Goal: Task Accomplishment & Management: Manage account settings

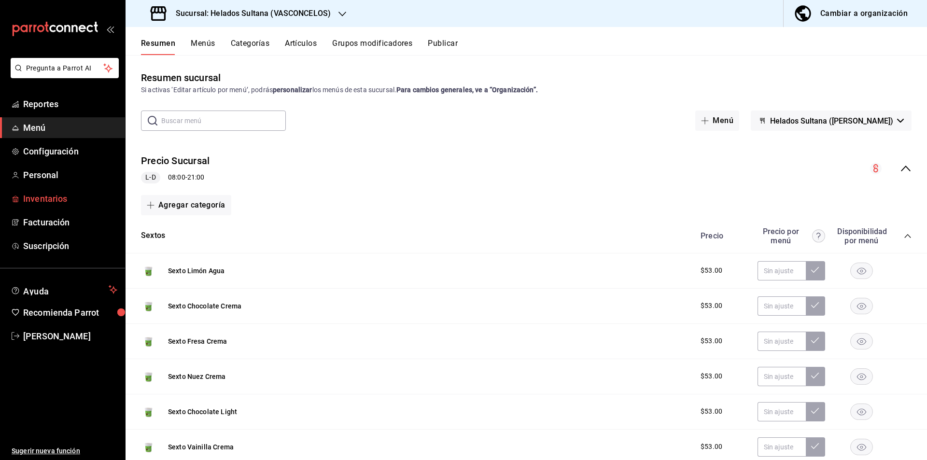
click at [45, 201] on span "Inventarios" at bounding box center [70, 198] width 94 height 13
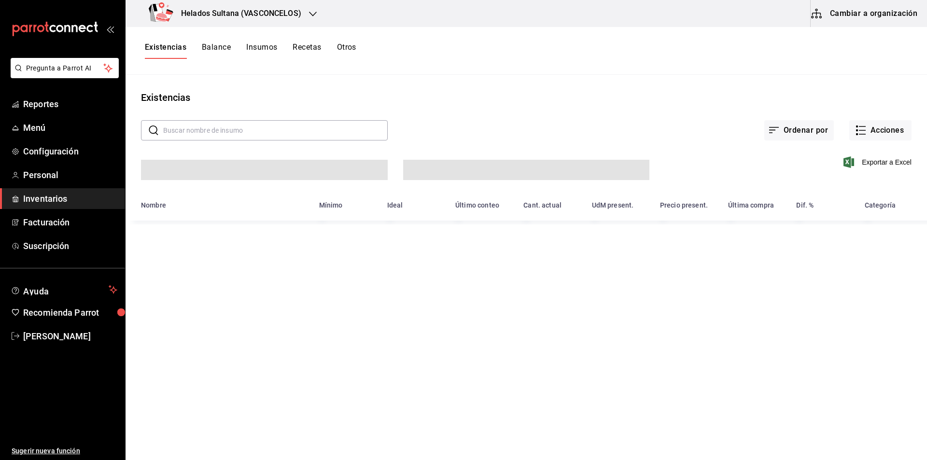
click at [854, 20] on button "Cambiar a organización" at bounding box center [865, 13] width 109 height 27
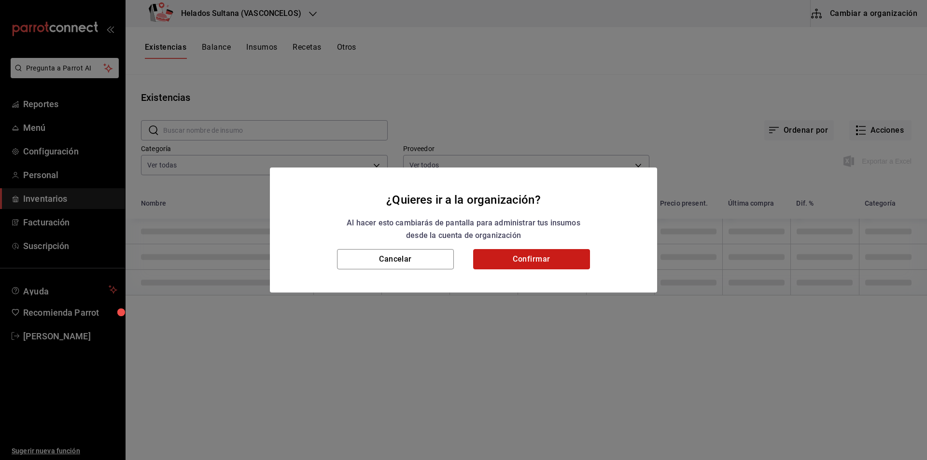
click at [534, 258] on button "Confirmar" at bounding box center [531, 259] width 117 height 20
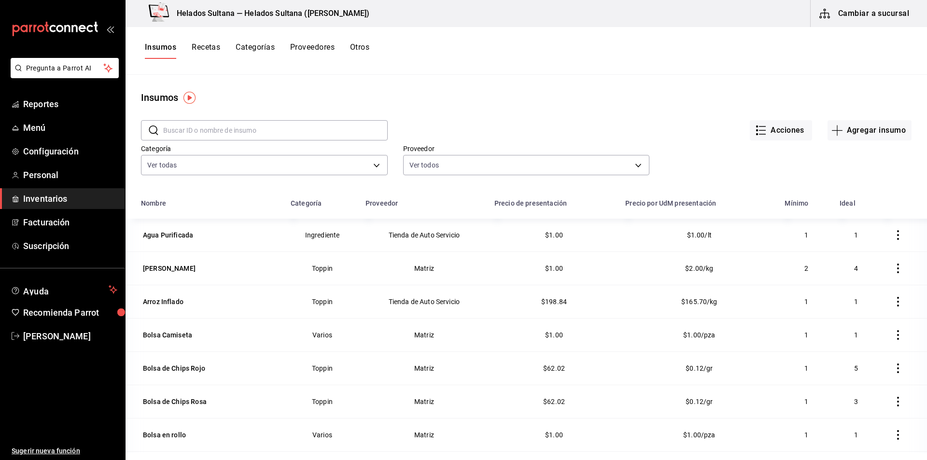
click at [209, 50] on button "Recetas" at bounding box center [206, 50] width 28 height 16
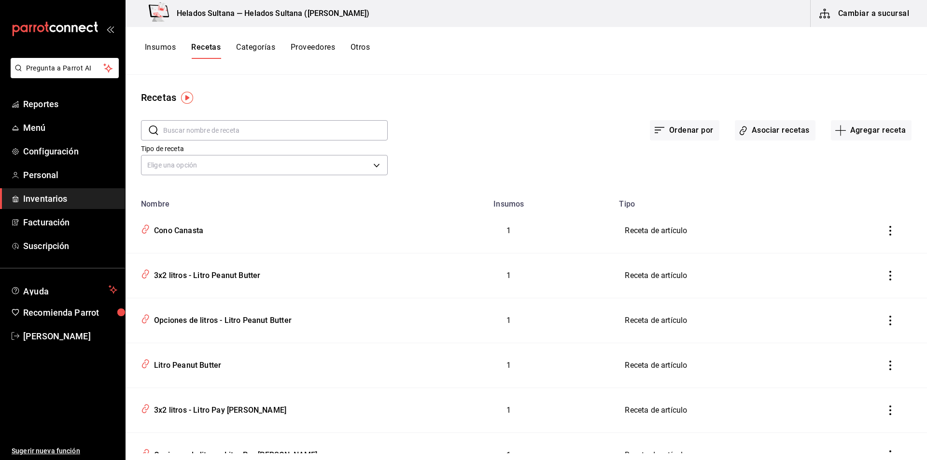
click at [776, 140] on div "Tipo de receta Elige una opción default" at bounding box center [519, 151] width 786 height 53
click at [765, 134] on button "Asociar recetas" at bounding box center [775, 130] width 81 height 20
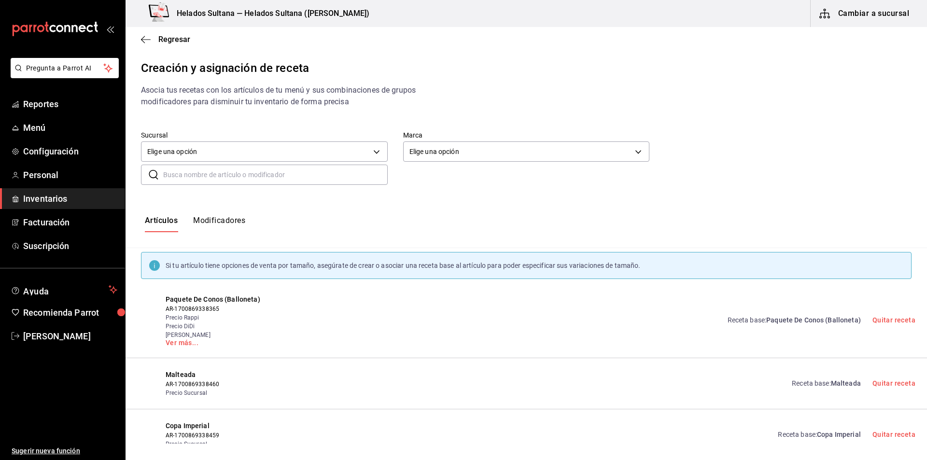
click at [231, 218] on button "Modificadores" at bounding box center [219, 224] width 52 height 16
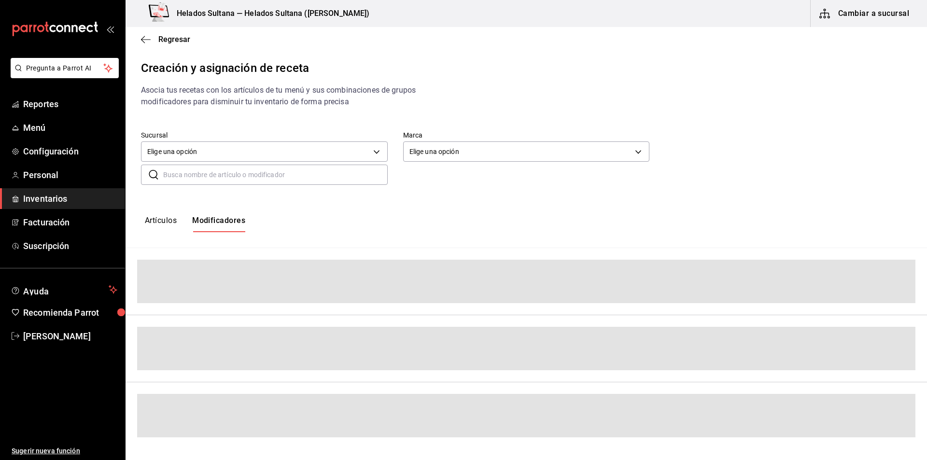
click at [218, 180] on input "text" at bounding box center [275, 174] width 224 height 19
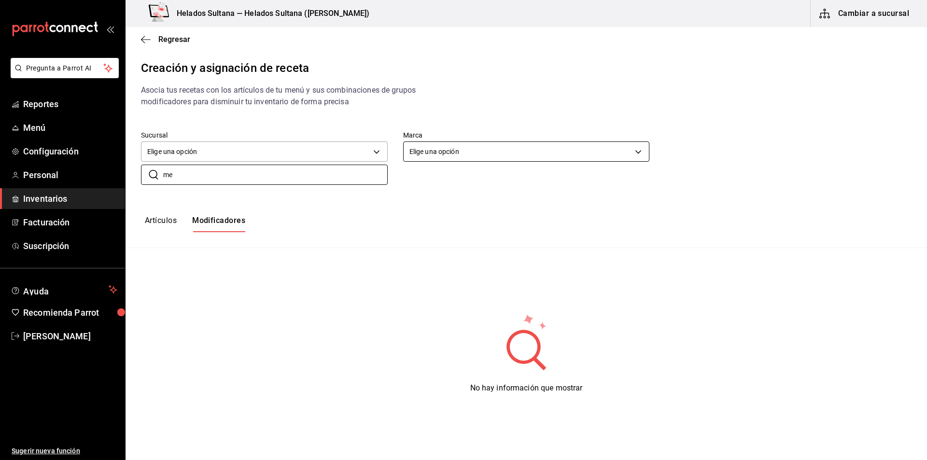
type input "m"
type input "s"
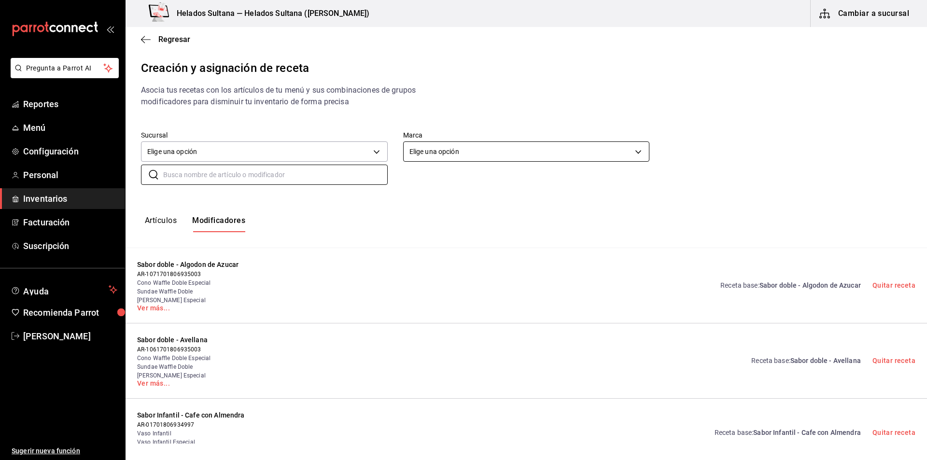
type input "m"
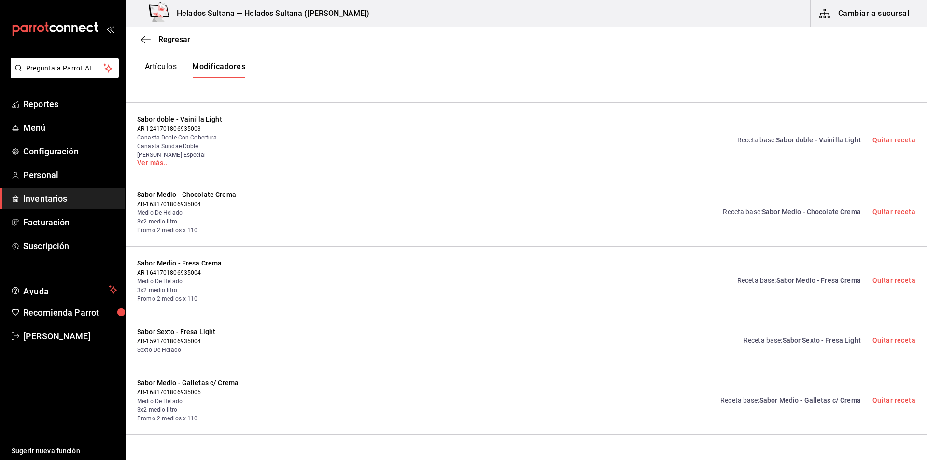
scroll to position [3456, 0]
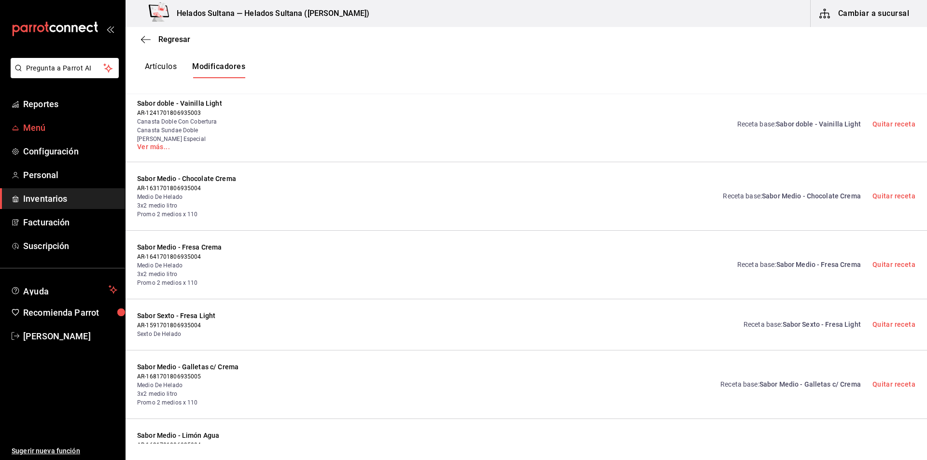
drag, startPoint x: 44, startPoint y: 101, endPoint x: 32, endPoint y: 126, distance: 27.4
click at [32, 126] on span "Menú" at bounding box center [70, 127] width 94 height 13
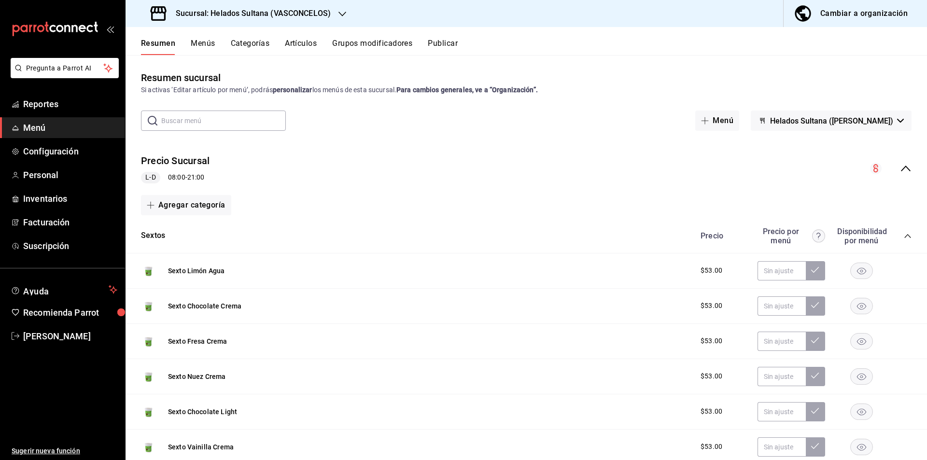
click at [347, 42] on button "Grupos modificadores" at bounding box center [372, 47] width 80 height 16
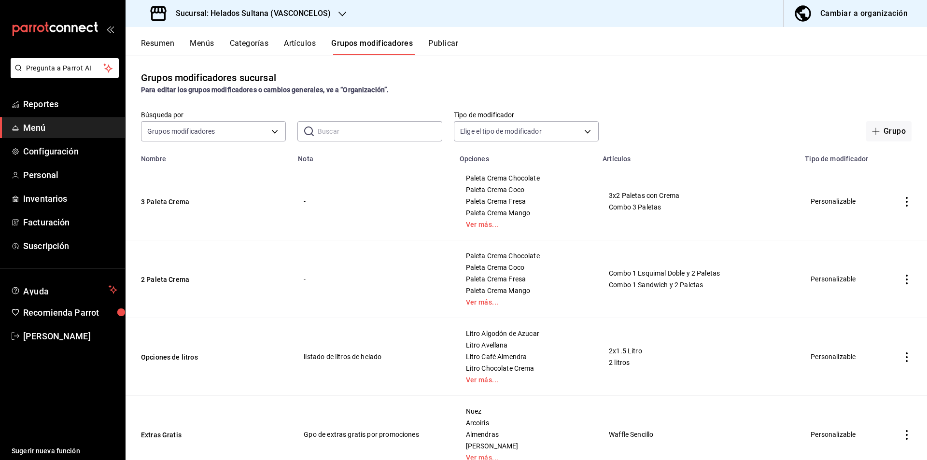
drag, startPoint x: 359, startPoint y: 141, endPoint x: 338, endPoint y: 128, distance: 24.8
click at [338, 128] on div "Grupos modificadores sucursal Para editar los grupos modificadores o cambios ge…" at bounding box center [526, 257] width 801 height 405
click at [338, 128] on input "text" at bounding box center [380, 131] width 125 height 19
type input "medio"
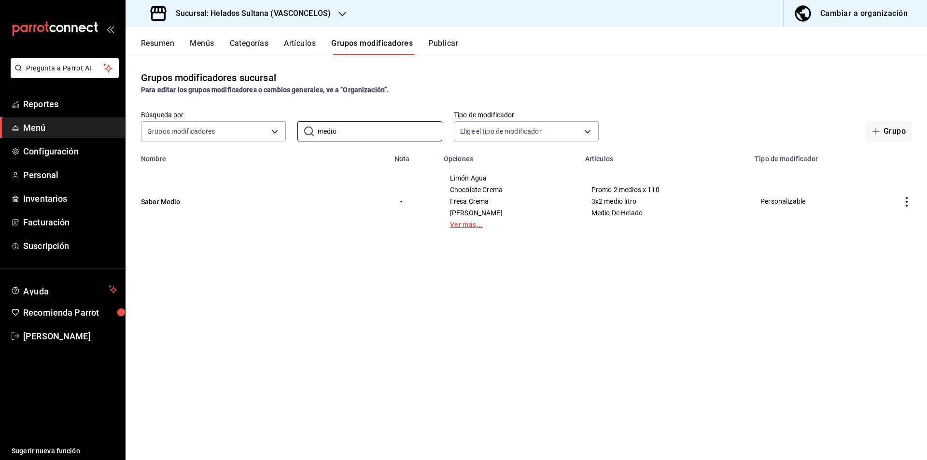
click at [461, 222] on link "Ver más..." at bounding box center [508, 224] width 117 height 7
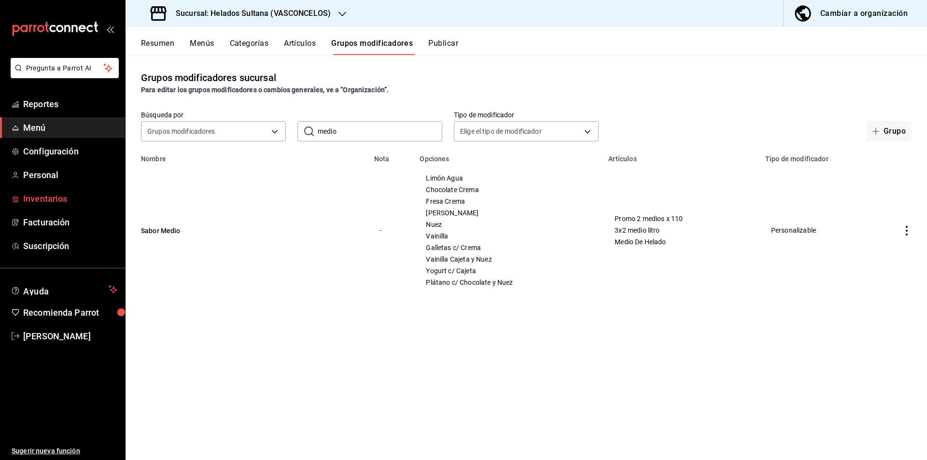
click at [17, 208] on link "Inventarios" at bounding box center [62, 198] width 125 height 21
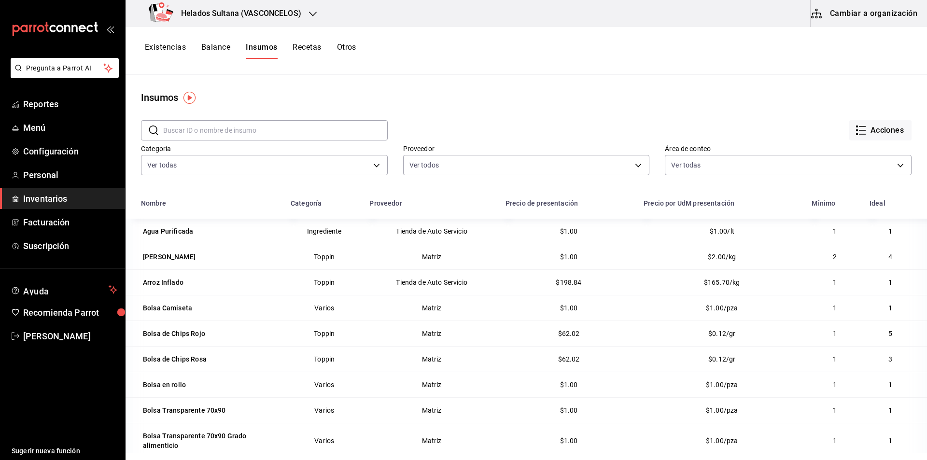
click at [855, 8] on button "Cambiar a organización" at bounding box center [865, 13] width 109 height 27
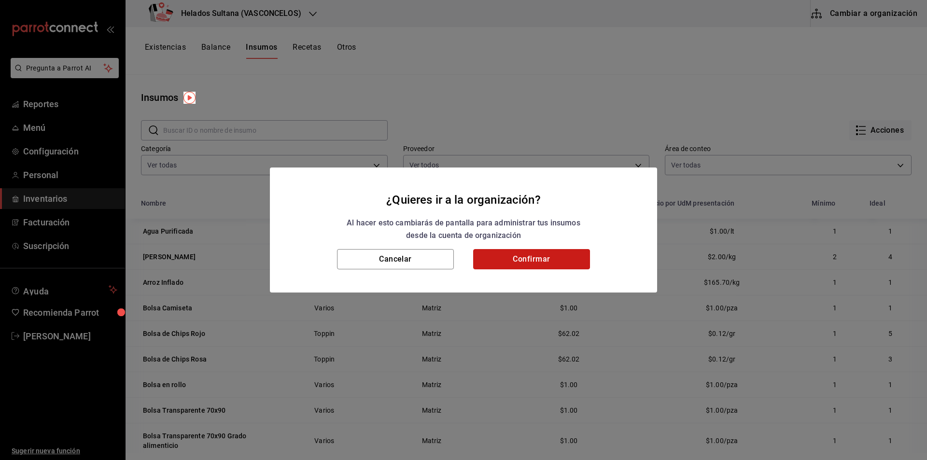
click at [517, 258] on button "Confirmar" at bounding box center [531, 259] width 117 height 20
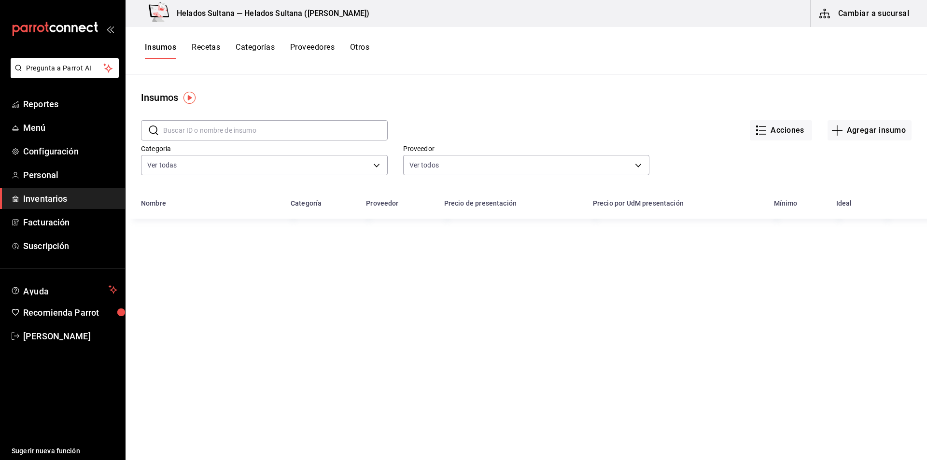
click at [214, 45] on button "Recetas" at bounding box center [206, 50] width 28 height 16
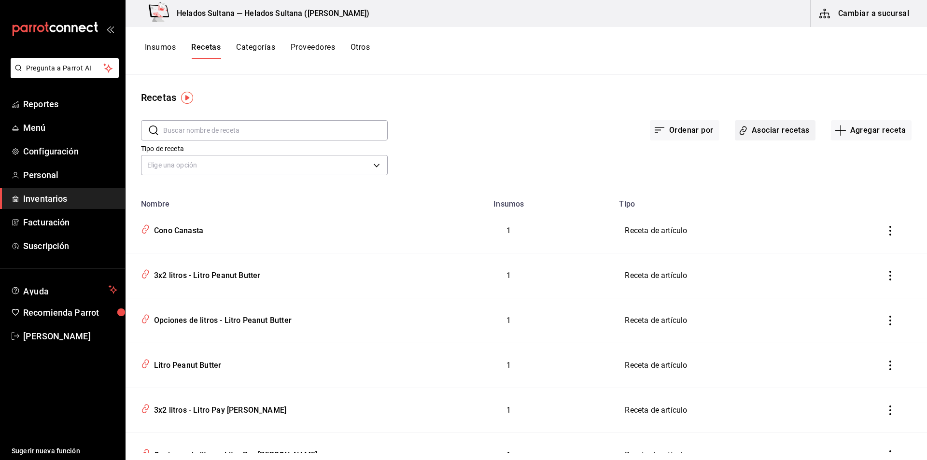
click at [763, 131] on button "Asociar recetas" at bounding box center [775, 130] width 81 height 20
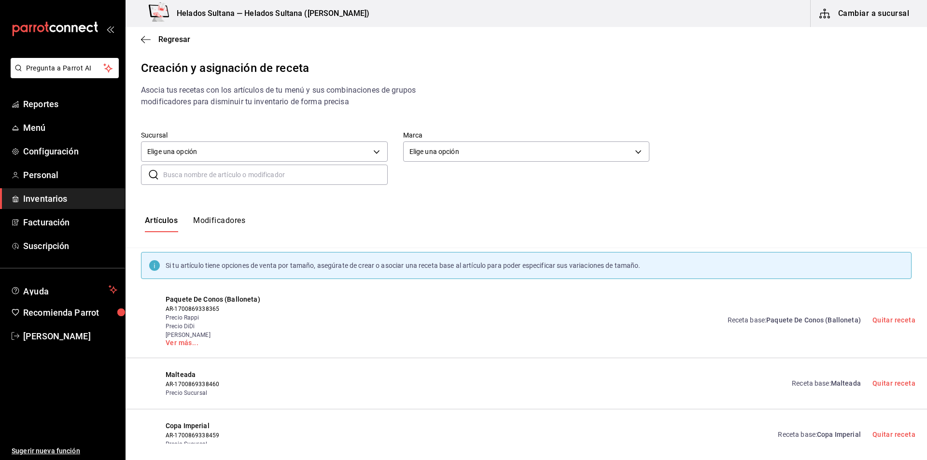
click at [227, 231] on button "Modificadores" at bounding box center [219, 224] width 52 height 16
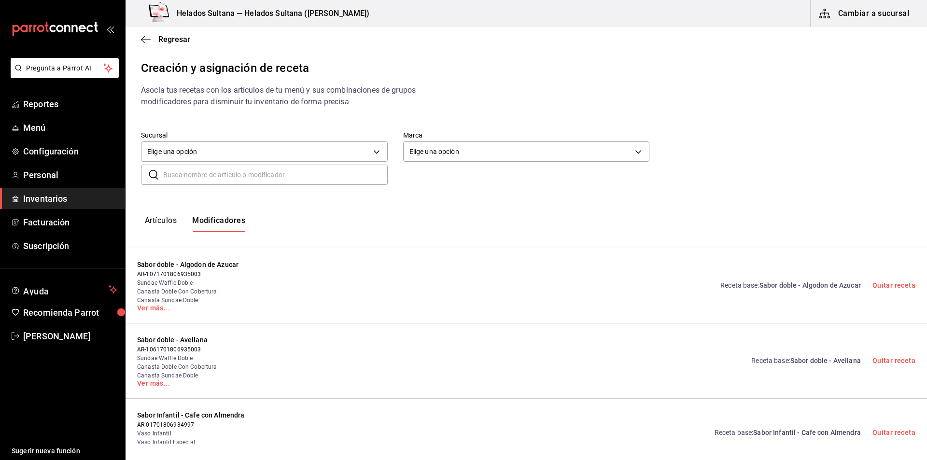
click at [180, 176] on input "text" at bounding box center [275, 174] width 224 height 19
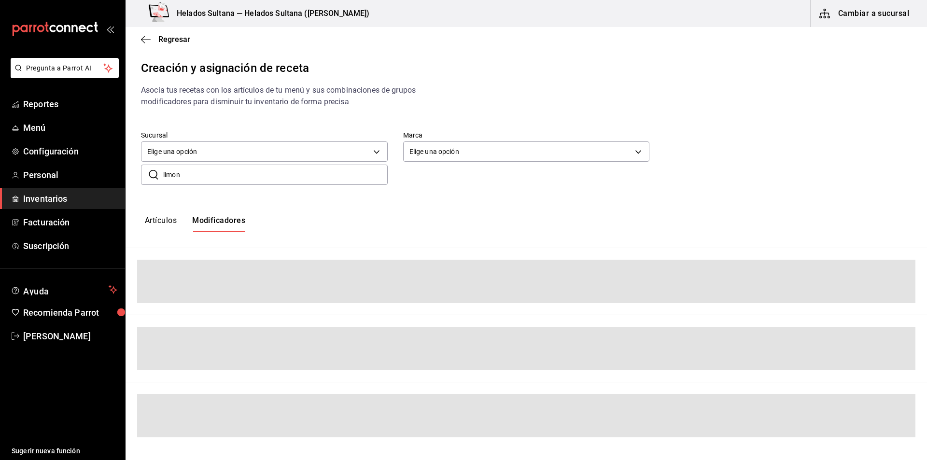
type input "limon"
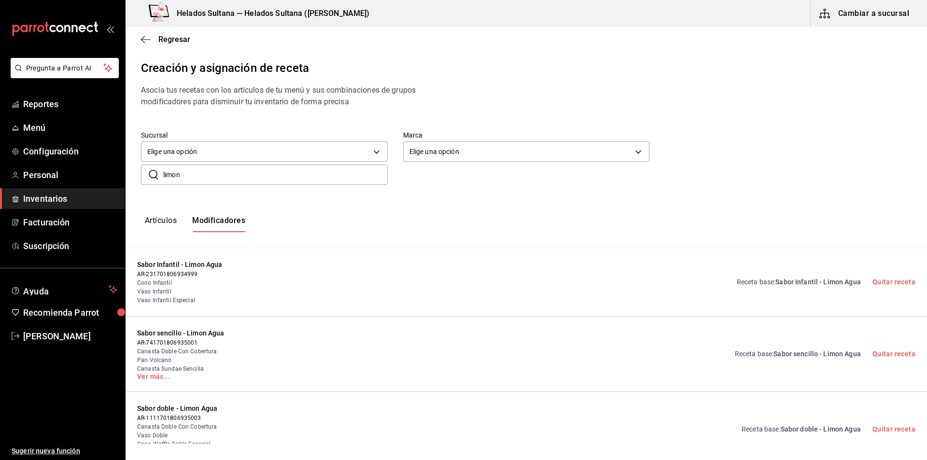
click at [248, 170] on input "limon" at bounding box center [275, 174] width 224 height 19
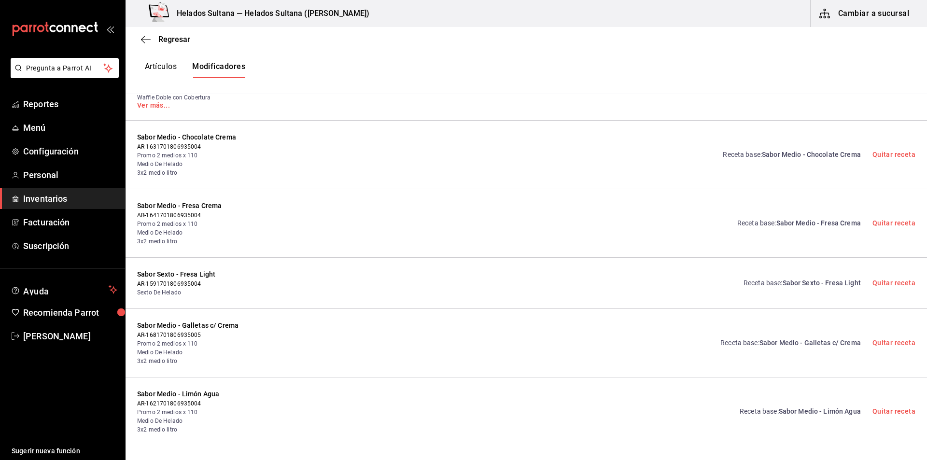
scroll to position [3507, 0]
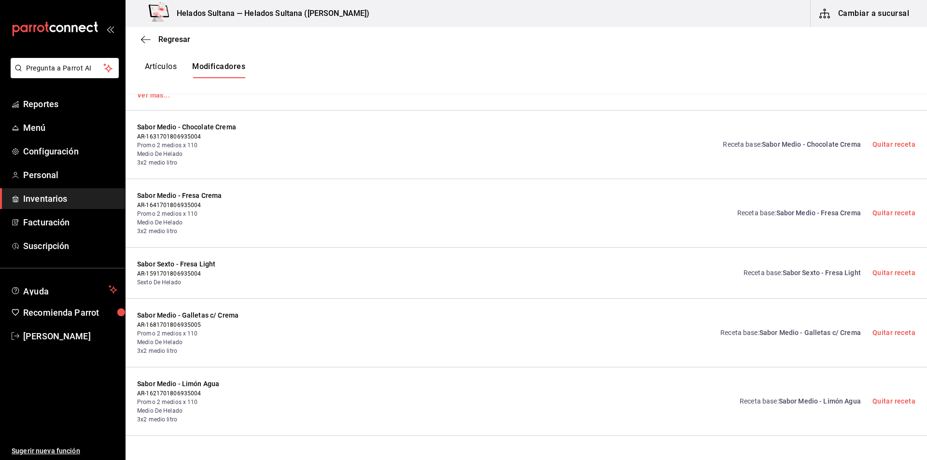
click at [776, 147] on span "Sabor Medio - Chocolate Crema" at bounding box center [811, 144] width 99 height 8
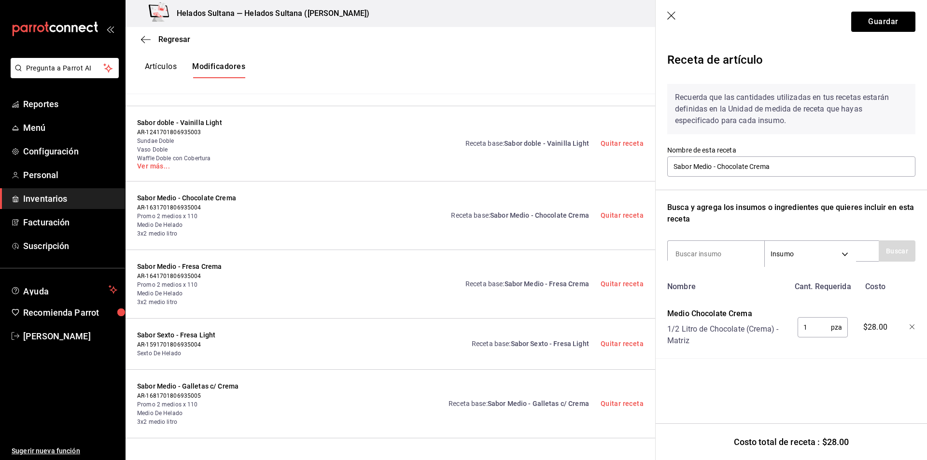
click at [673, 16] on icon "button" at bounding box center [672, 17] width 10 height 10
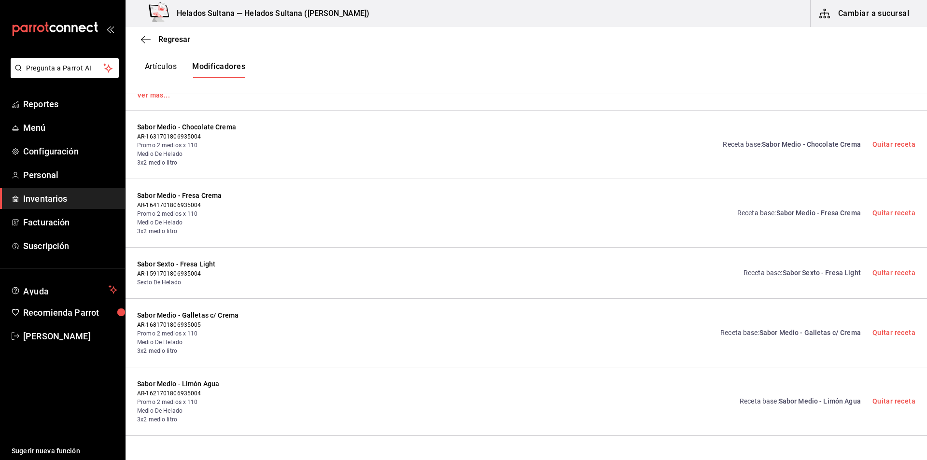
click at [815, 144] on span "Sabor Medio - Chocolate Crema" at bounding box center [811, 144] width 99 height 8
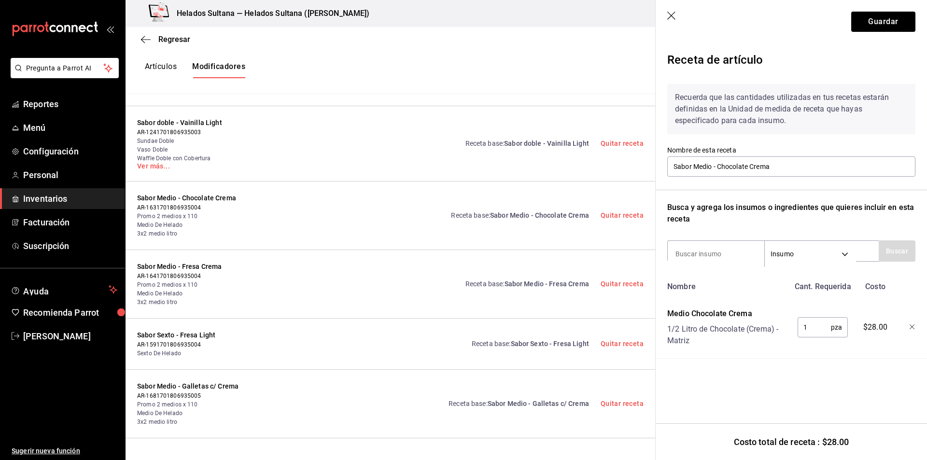
click at [673, 23] on header "Guardar" at bounding box center [791, 21] width 271 height 43
click at [670, 17] on icon "button" at bounding box center [671, 16] width 8 height 8
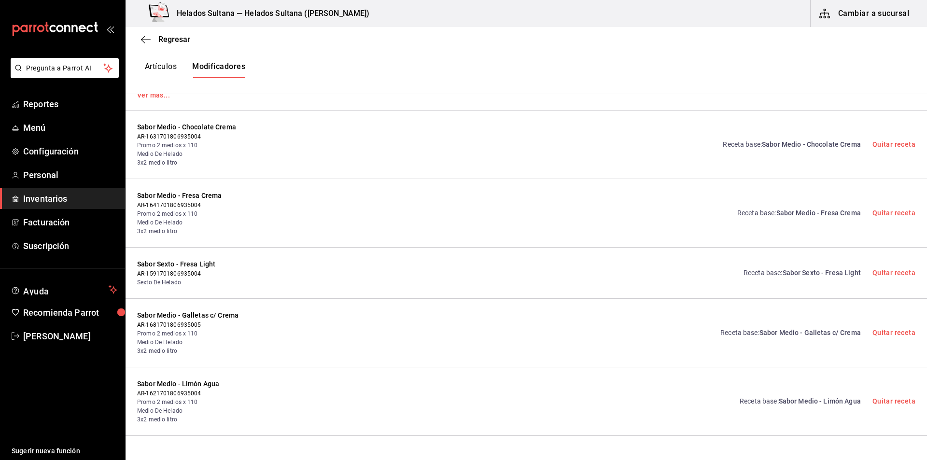
click at [787, 213] on span "Sabor Medio - Fresa Crema" at bounding box center [818, 213] width 84 height 8
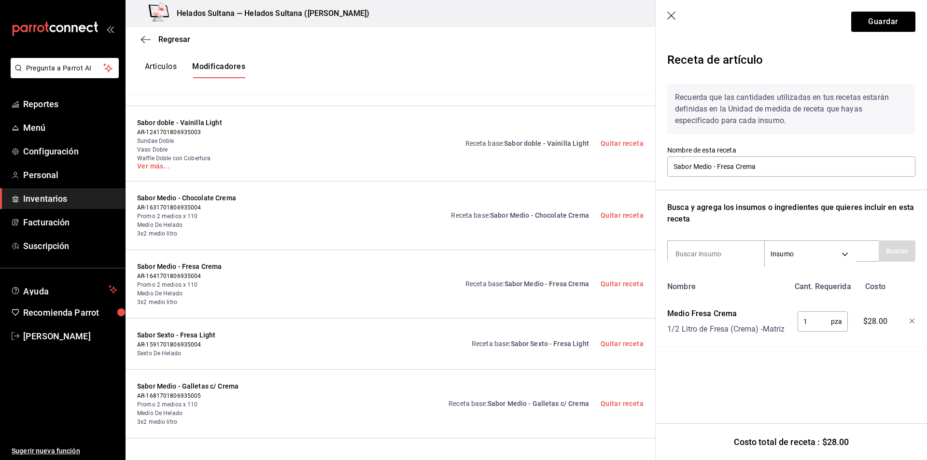
click at [670, 14] on icon "button" at bounding box center [672, 17] width 10 height 10
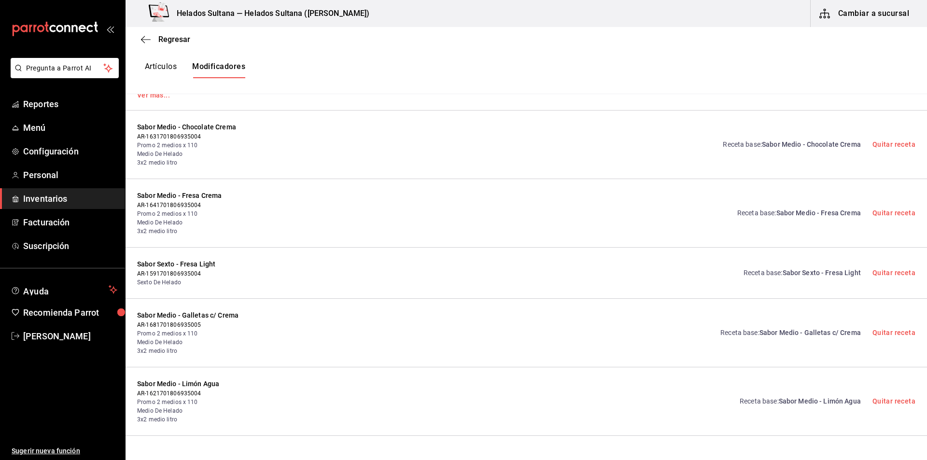
click at [805, 334] on span "Sabor Medio - Galletas c/ Crema" at bounding box center [809, 333] width 101 height 8
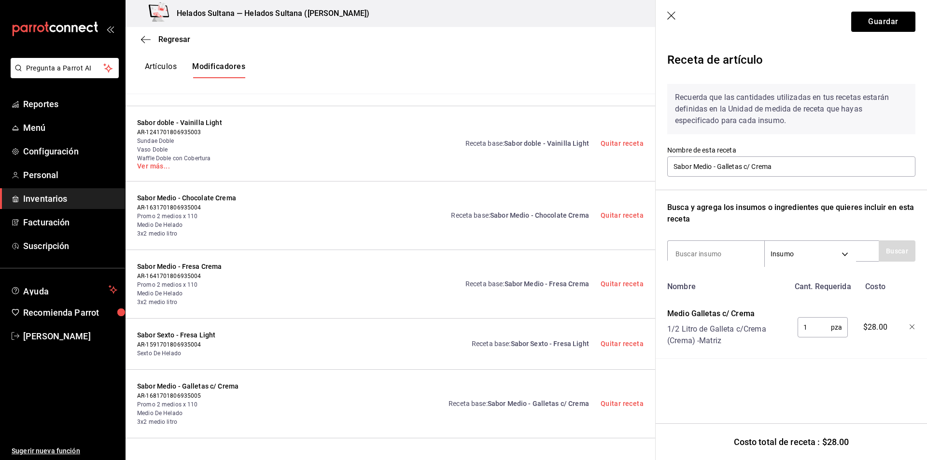
click at [671, 16] on icon "button" at bounding box center [671, 16] width 8 height 8
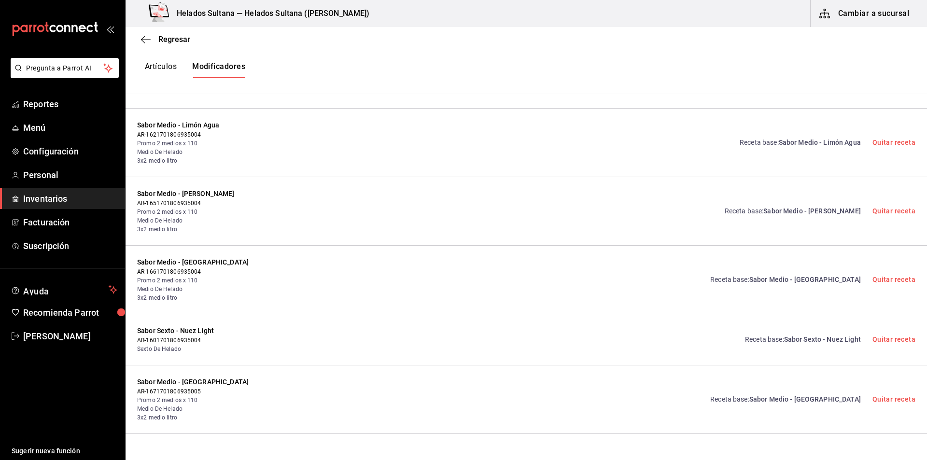
scroll to position [3803, 0]
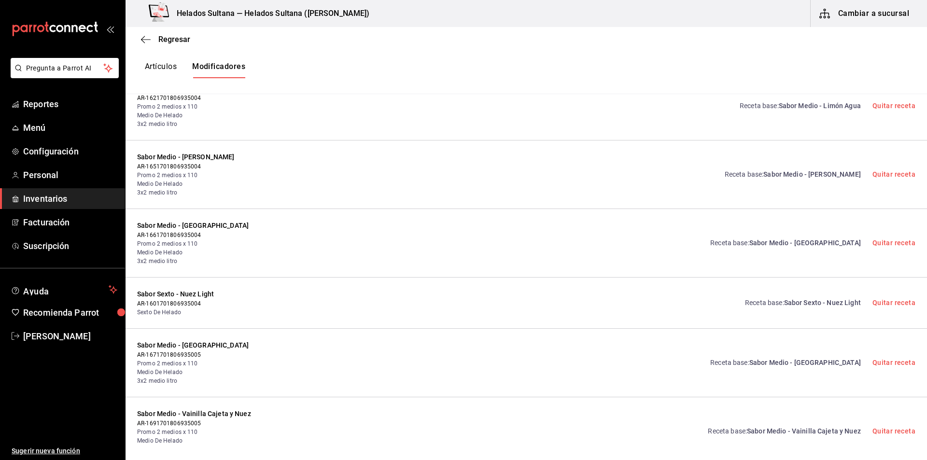
click at [796, 106] on span "Sabor Medio - Limón Agua" at bounding box center [820, 106] width 82 height 8
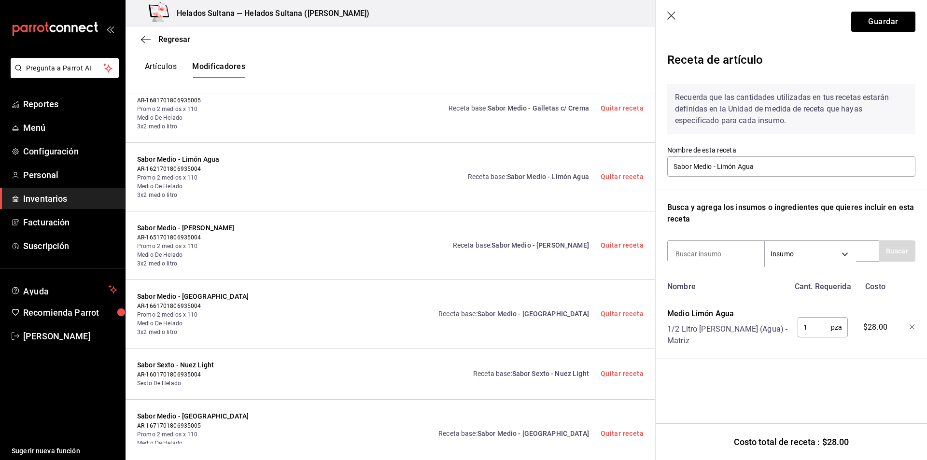
click at [671, 19] on icon "button" at bounding box center [672, 17] width 10 height 10
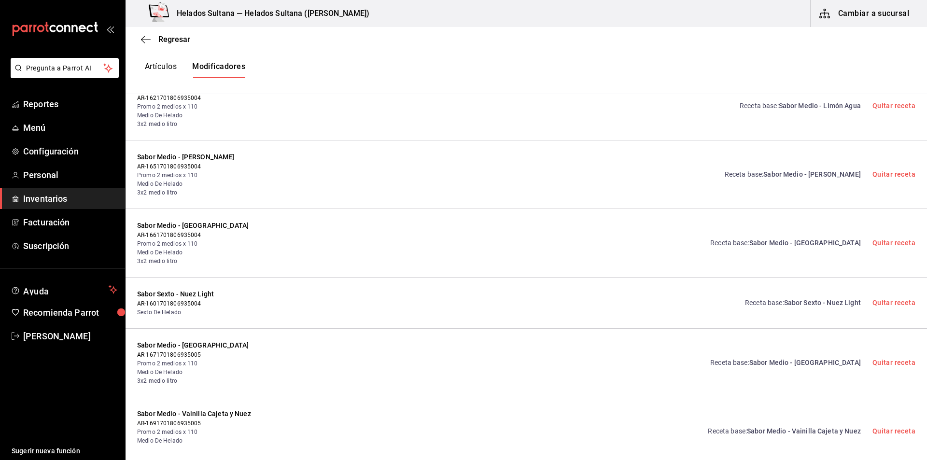
click at [796, 362] on span "Sabor Medio - Vainilla" at bounding box center [805, 363] width 112 height 8
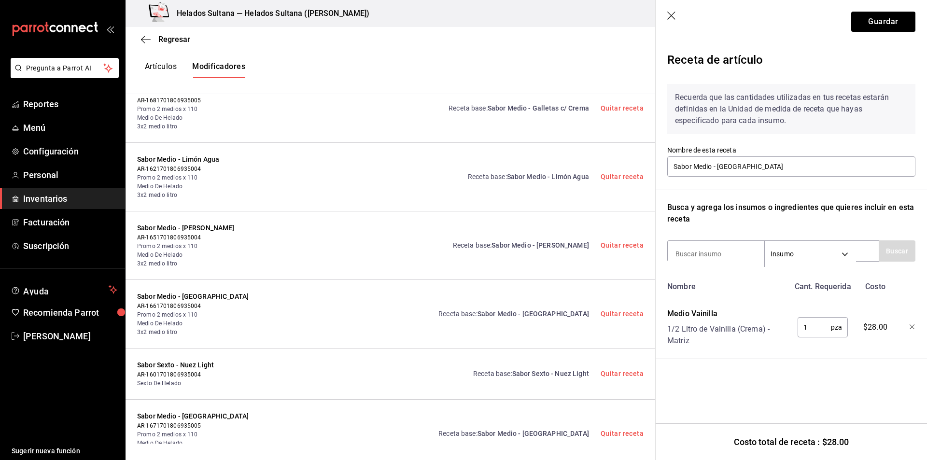
click at [668, 12] on icon "button" at bounding box center [672, 17] width 10 height 10
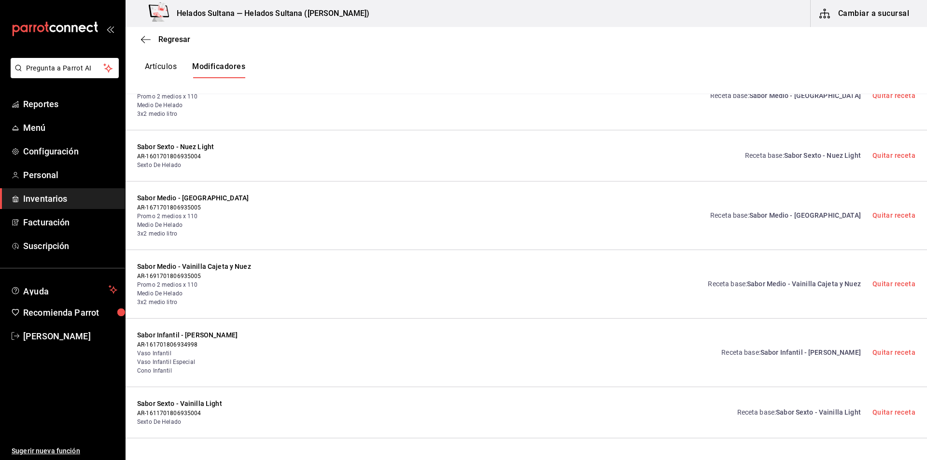
scroll to position [3961, 0]
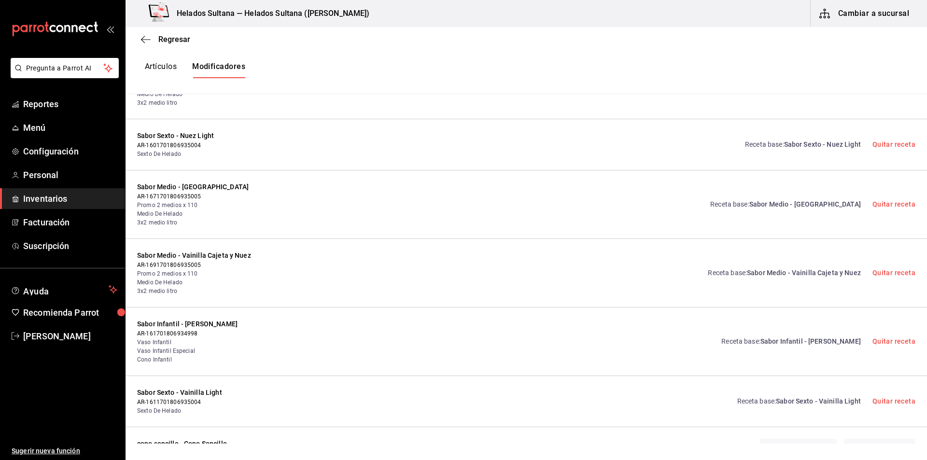
click at [785, 271] on span "Sabor Medio - Vainilla Cajeta y Nuez" at bounding box center [804, 273] width 114 height 8
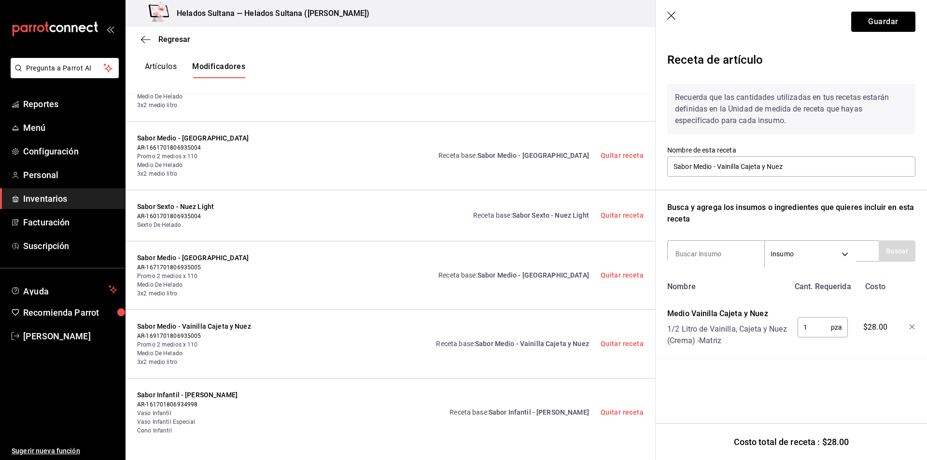
click at [670, 14] on icon "button" at bounding box center [672, 17] width 10 height 10
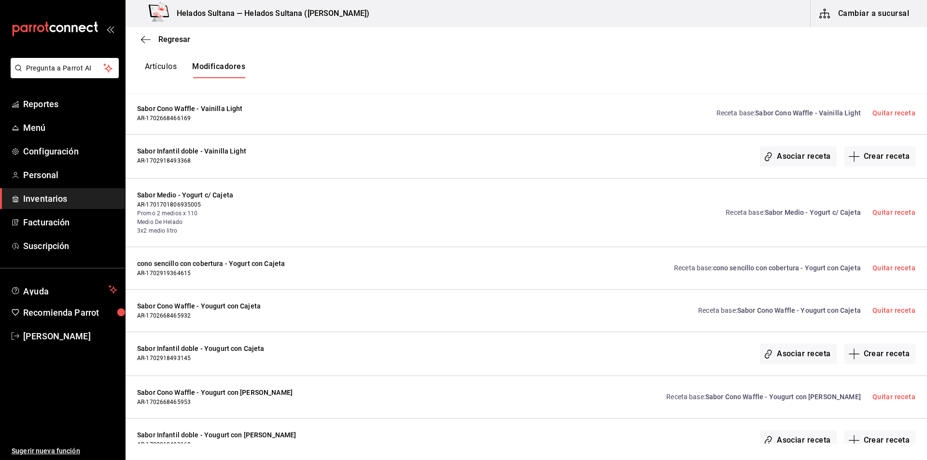
scroll to position [12403, 0]
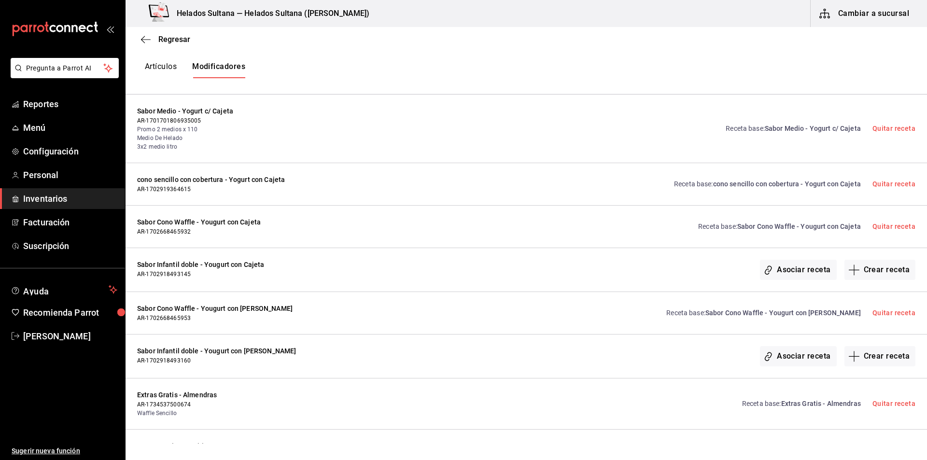
click at [790, 129] on span "Sabor Medio - Yogurt c/ Cajeta" at bounding box center [813, 129] width 96 height 8
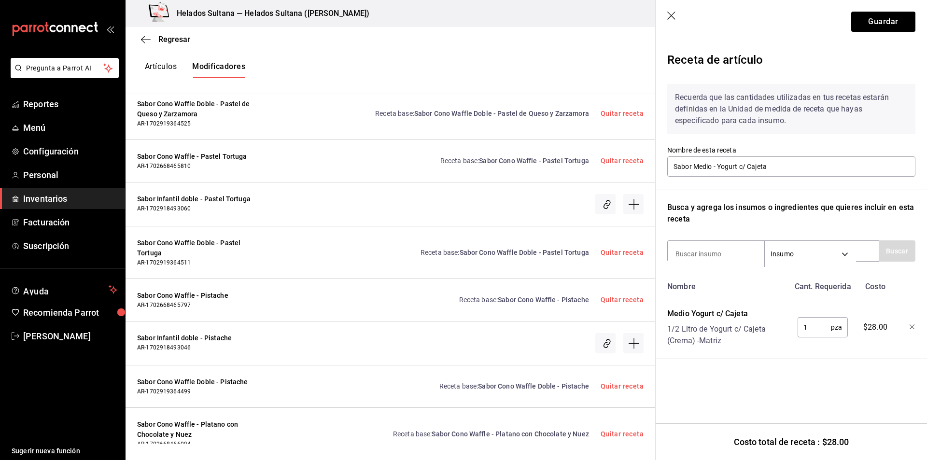
click at [673, 8] on header "Guardar" at bounding box center [791, 21] width 271 height 43
click at [672, 9] on header "Guardar" at bounding box center [791, 21] width 271 height 43
click at [670, 15] on icon "button" at bounding box center [672, 17] width 10 height 10
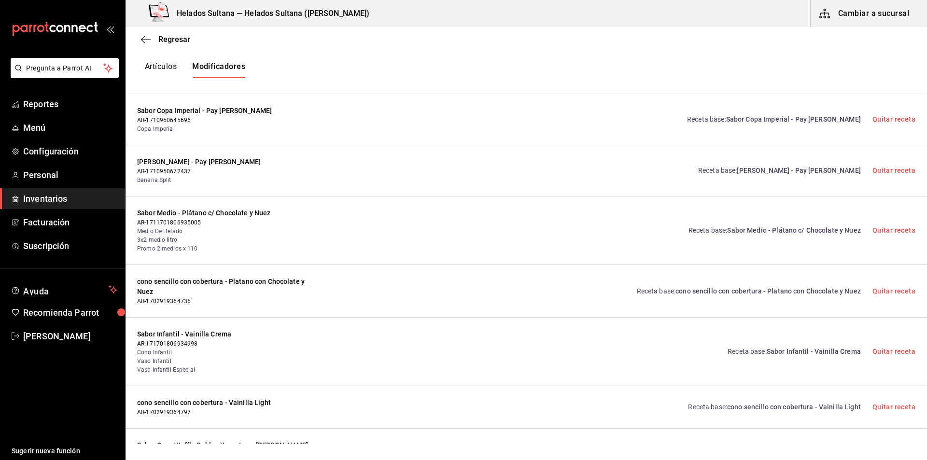
scroll to position [17078, 0]
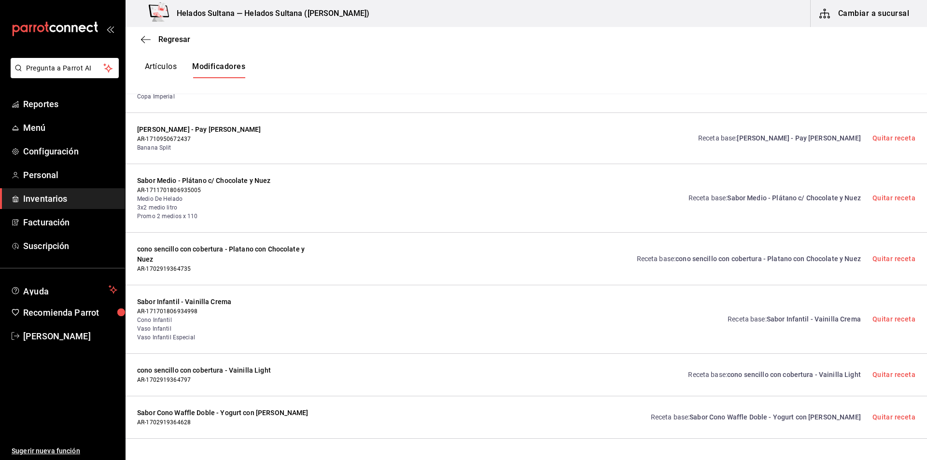
click at [804, 193] on link "Receta base : Sabor Medio - Plátano c/ Chocolate y Nuez" at bounding box center [774, 198] width 172 height 10
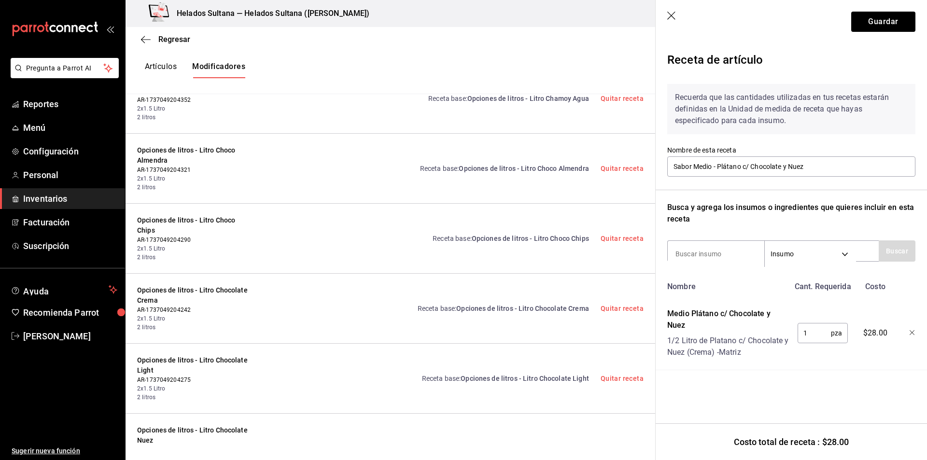
click at [673, 20] on icon "button" at bounding box center [672, 17] width 10 height 10
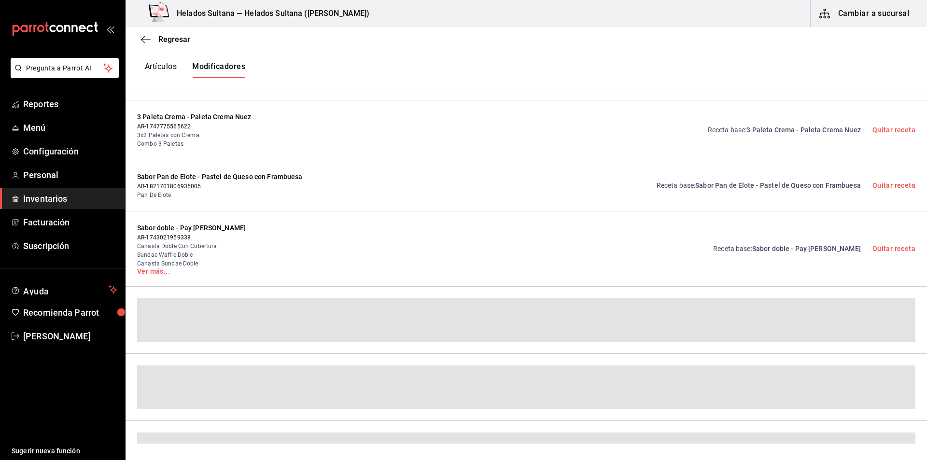
scroll to position [21383, 0]
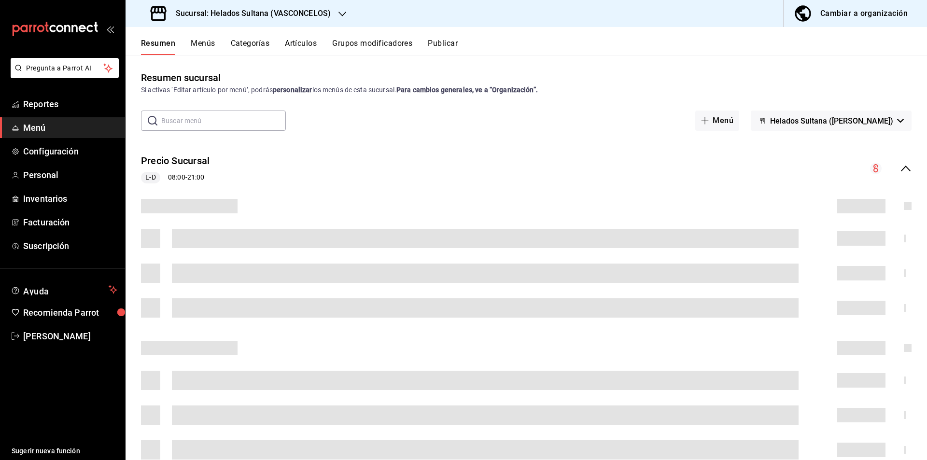
click at [372, 51] on button "Grupos modificadores" at bounding box center [372, 47] width 80 height 16
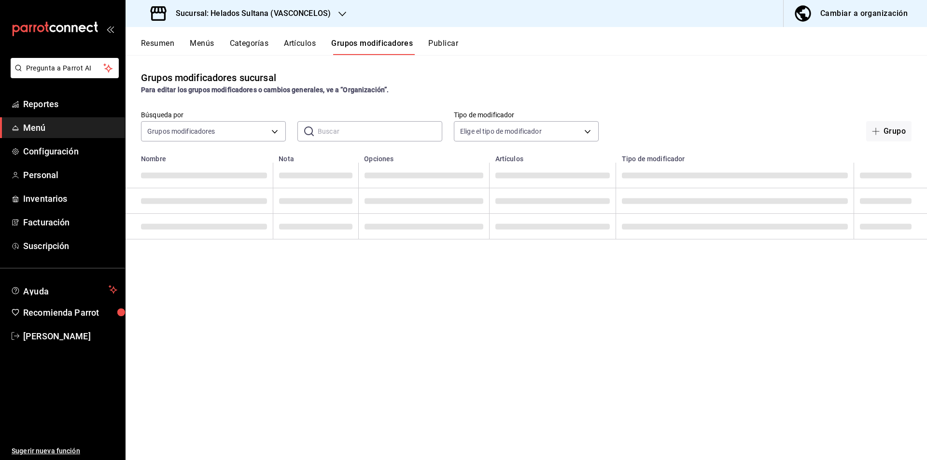
click at [346, 129] on input "text" at bounding box center [380, 131] width 125 height 19
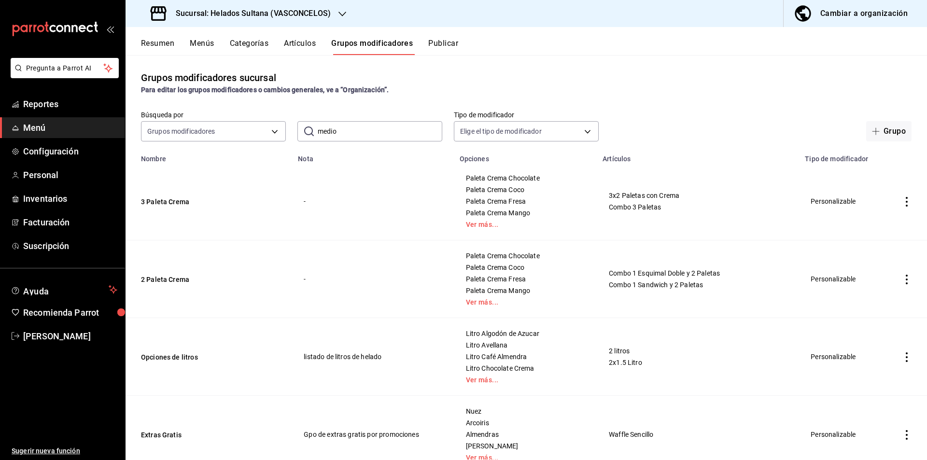
type input "medio"
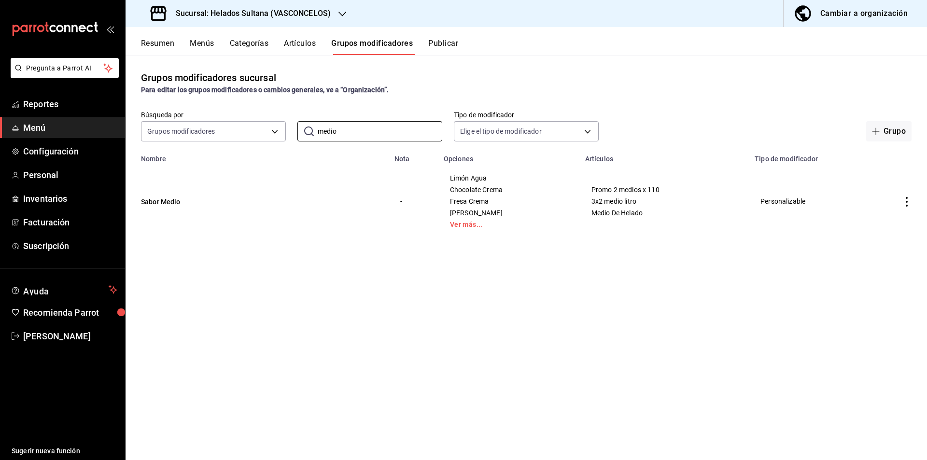
click at [463, 220] on div "Limón Agua Chocolate Crema Fresa Crema [PERSON_NAME] Ver más..." at bounding box center [508, 201] width 118 height 54
click at [466, 224] on link "Ver más..." at bounding box center [508, 224] width 117 height 7
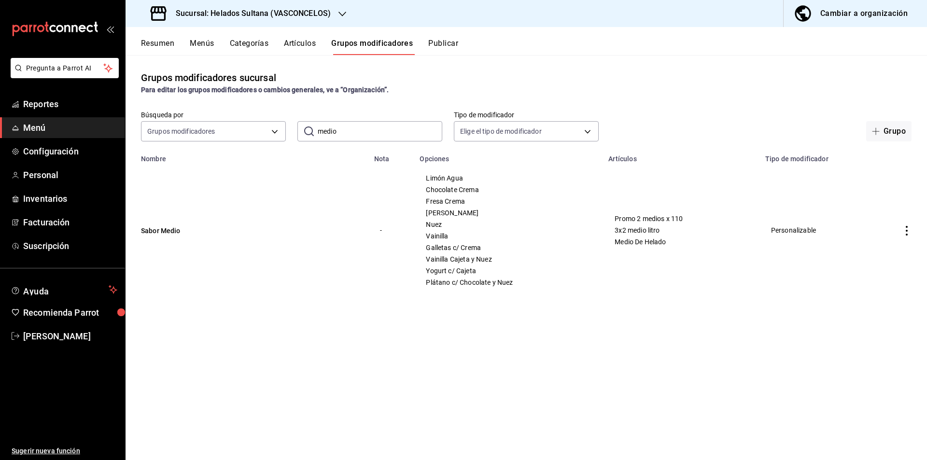
click at [906, 234] on icon "actions" at bounding box center [907, 231] width 10 height 10
click at [880, 253] on span "Editar" at bounding box center [877, 253] width 25 height 10
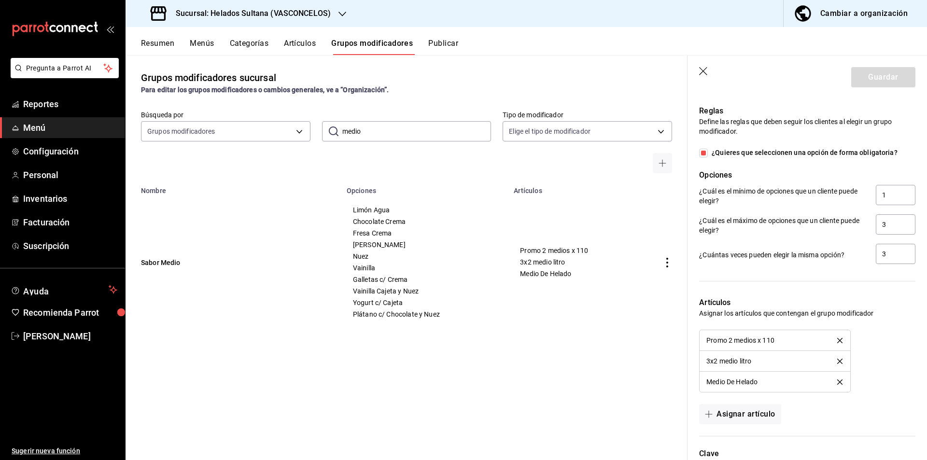
scroll to position [743, 0]
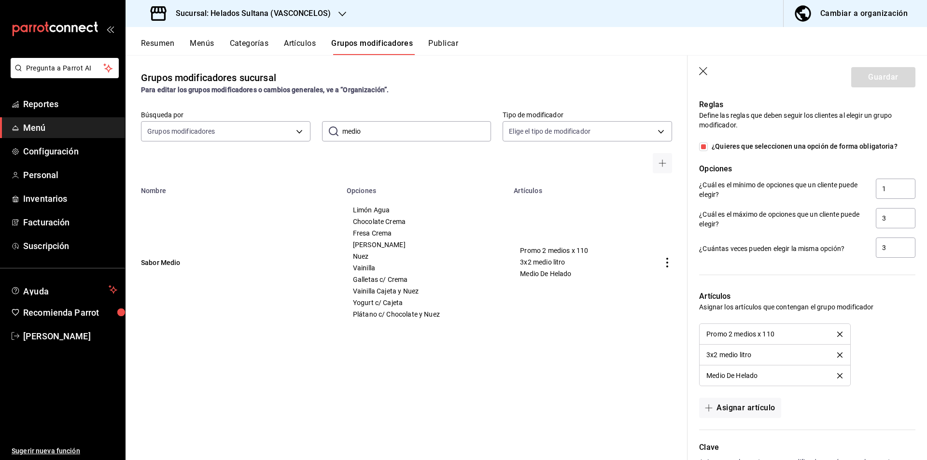
click at [703, 70] on icon "button" at bounding box center [704, 72] width 10 height 10
